Goal: Navigation & Orientation: Find specific page/section

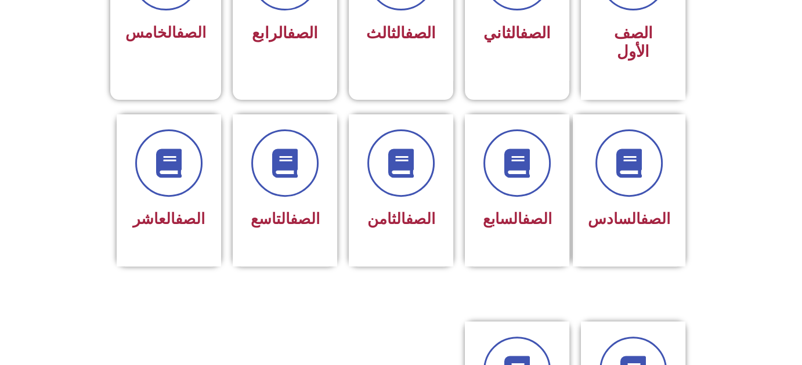
scroll to position [271, 0]
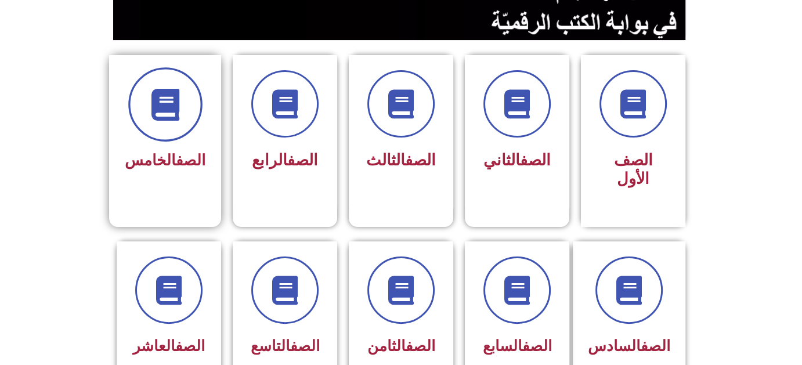
click at [179, 112] on icon at bounding box center [165, 105] width 32 height 32
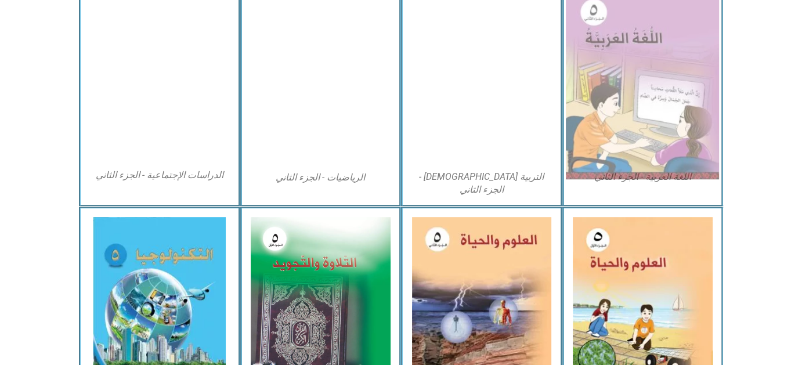
scroll to position [674, 0]
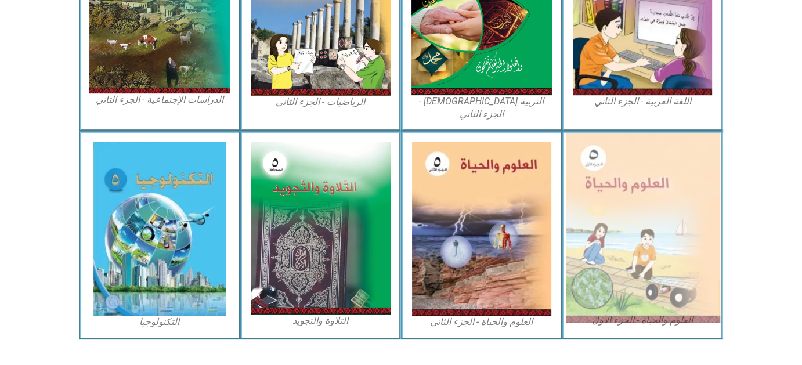
click at [644, 195] on img at bounding box center [643, 228] width 154 height 190
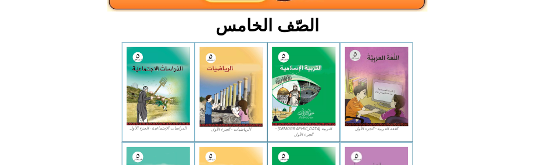
scroll to position [243, 0]
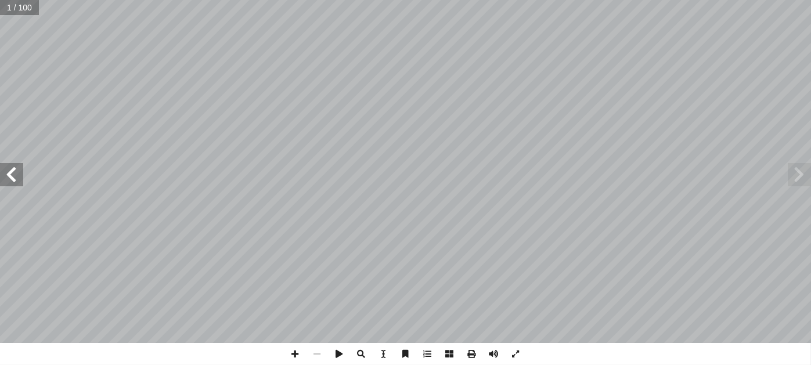
click at [14, 182] on span at bounding box center [11, 174] width 23 height 23
click at [317, 355] on span at bounding box center [318, 354] width 22 height 22
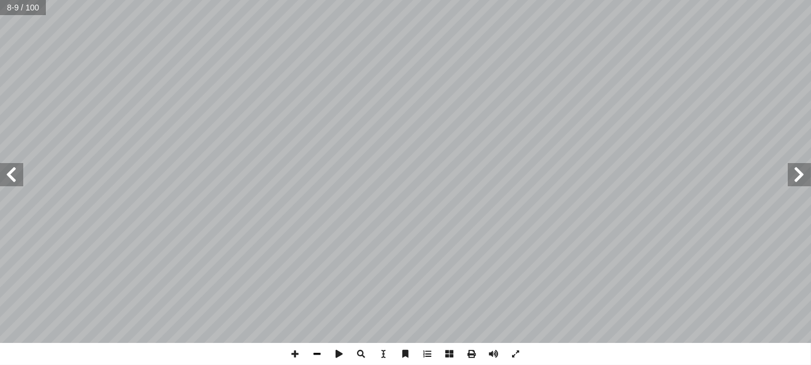
click at [317, 355] on span at bounding box center [318, 354] width 22 height 22
click at [794, 179] on span at bounding box center [799, 174] width 23 height 23
click at [319, 354] on span at bounding box center [318, 354] width 22 height 22
click at [16, 176] on span at bounding box center [11, 174] width 23 height 23
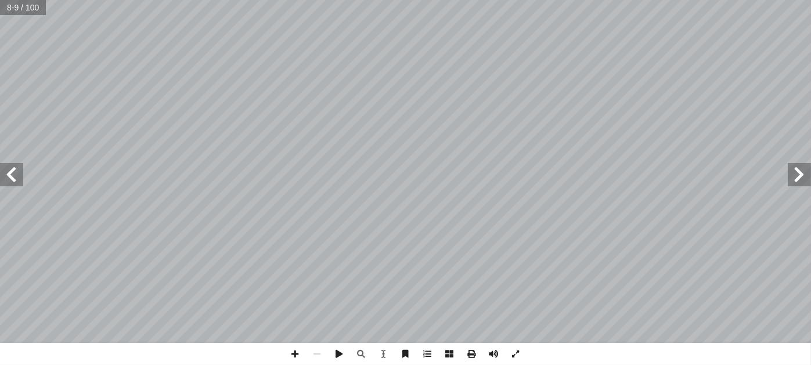
click at [9, 174] on span at bounding box center [11, 174] width 23 height 23
click at [798, 183] on span at bounding box center [799, 174] width 23 height 23
